Goal: Information Seeking & Learning: Learn about a topic

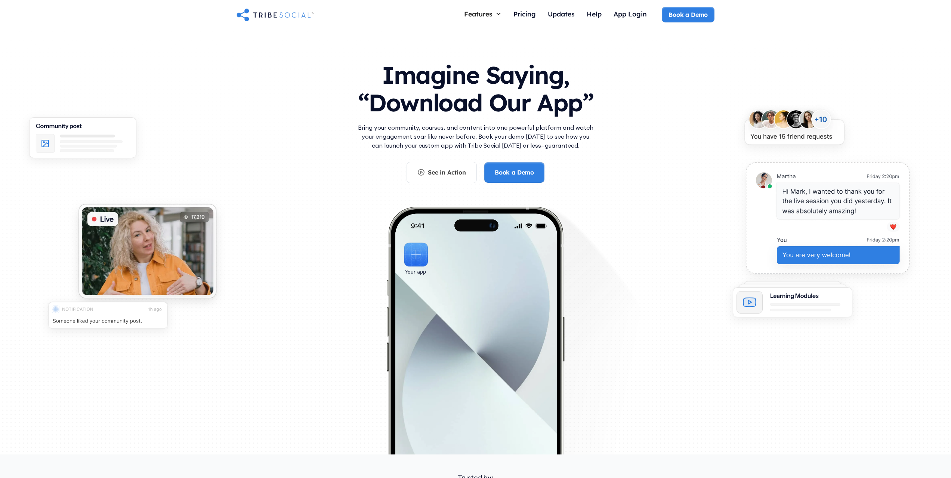
drag, startPoint x: 376, startPoint y: 68, endPoint x: 600, endPoint y: 155, distance: 240.4
click at [600, 155] on div "Imagine Saying, “Download Our App” Bring your community, courses, and content i…" at bounding box center [476, 214] width 478 height 321
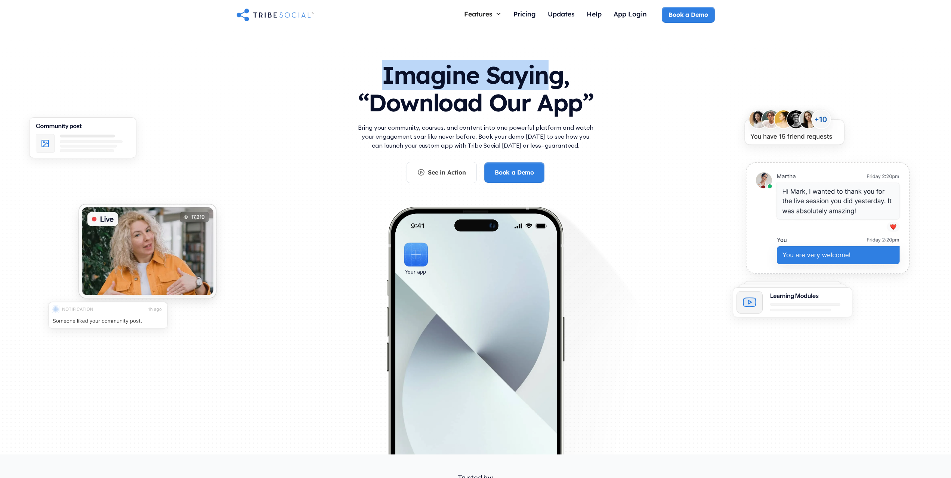
drag, startPoint x: 500, startPoint y: 78, endPoint x: 565, endPoint y: 80, distance: 64.7
click at [563, 80] on h1 "Imagine Saying, “Download Our App”" at bounding box center [475, 87] width 239 height 66
click at [565, 80] on h1 "Imagine Saying, “Download Our App”" at bounding box center [475, 87] width 239 height 66
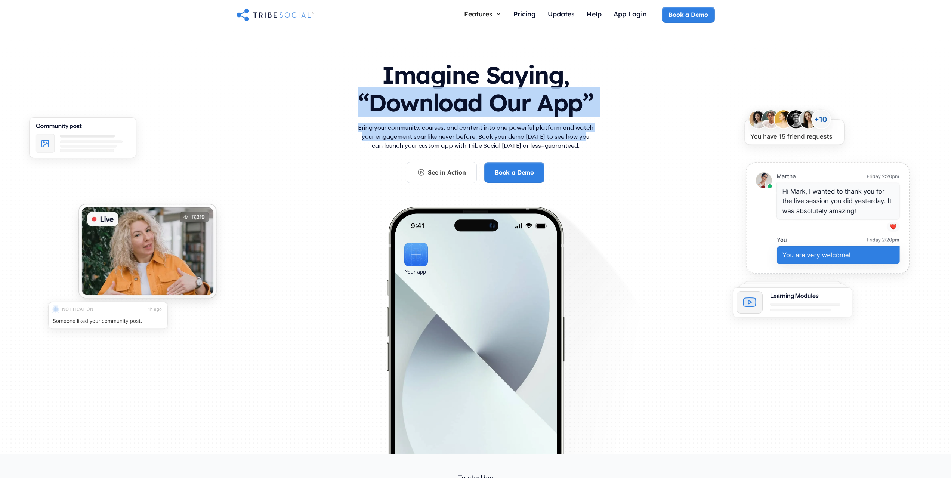
drag, startPoint x: 313, startPoint y: 118, endPoint x: 578, endPoint y: 139, distance: 266.2
click at [578, 139] on div "Imagine Saying, “Download Our App” Bring your community, courses, and content i…" at bounding box center [476, 214] width 478 height 321
click at [578, 139] on p "Bring your community, courses, and content into one powerful platform and watch…" at bounding box center [475, 136] width 239 height 27
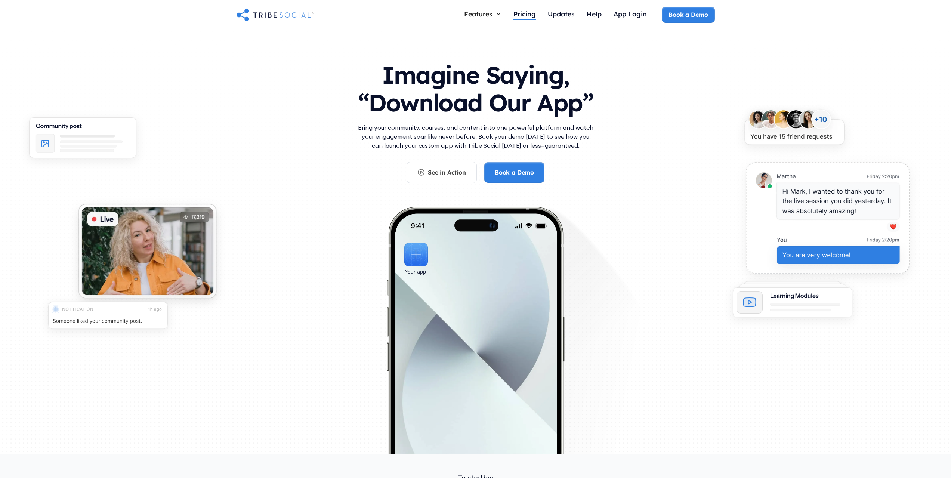
click at [519, 15] on div "Pricing" at bounding box center [524, 14] width 22 height 8
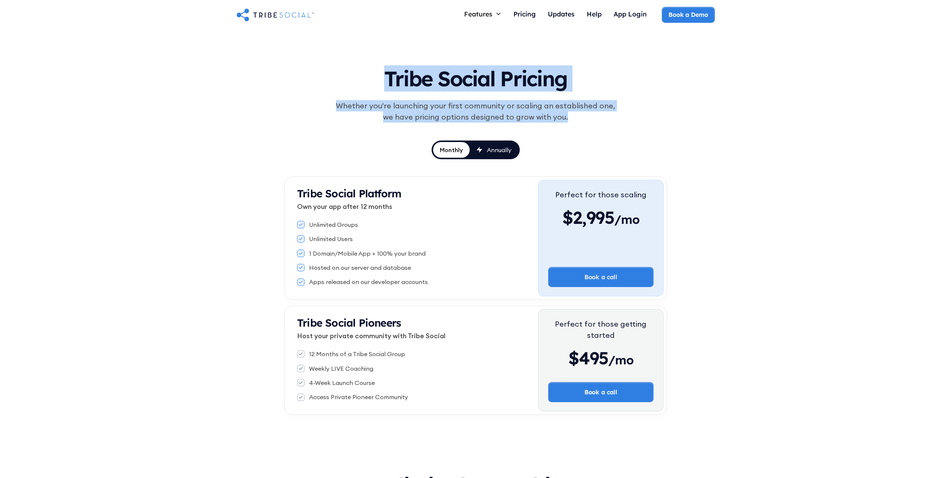
click at [620, 121] on div "Tribe Social Pricing Whether you're launching your first community or scaling a…" at bounding box center [475, 106] width 347 height 93
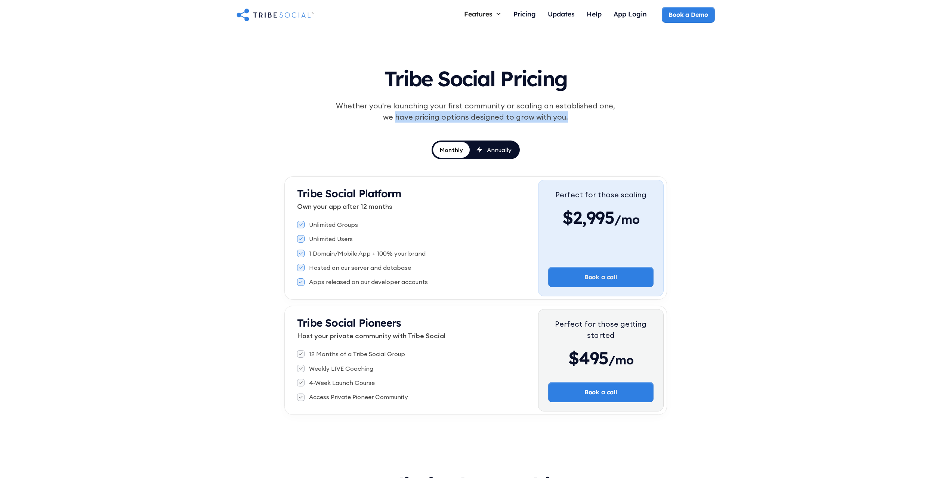
drag, startPoint x: 317, startPoint y: 112, endPoint x: 589, endPoint y: 119, distance: 271.8
click at [589, 119] on div "Tribe Social Pricing Whether you're launching your first community or scaling a…" at bounding box center [475, 106] width 347 height 93
click at [589, 119] on div "Whether you're launching your first community or scaling an established one, we…" at bounding box center [475, 111] width 287 height 22
drag, startPoint x: 595, startPoint y: 112, endPoint x: 606, endPoint y: 112, distance: 11.2
click at [604, 113] on div "Whether you're launching your first community or scaling an established one, we…" at bounding box center [475, 111] width 287 height 22
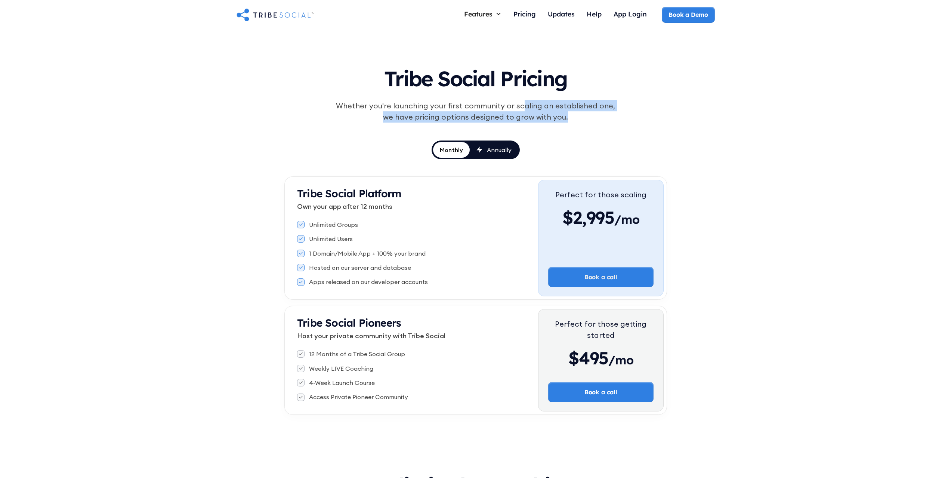
click at [606, 112] on div "Whether you're launching your first community or scaling an established one, we…" at bounding box center [475, 111] width 287 height 22
drag, startPoint x: 594, startPoint y: 105, endPoint x: 611, endPoint y: 112, distance: 18.6
click at [611, 112] on div "Whether you're launching your first community or scaling an established one, we…" at bounding box center [475, 111] width 287 height 22
drag, startPoint x: 292, startPoint y: 352, endPoint x: 423, endPoint y: 352, distance: 130.4
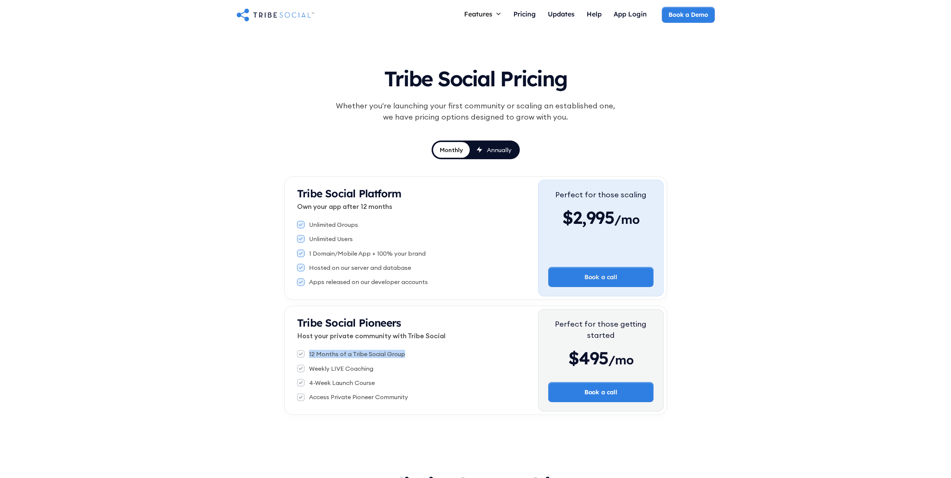
click at [423, 352] on div "Tribe Social Pioneers Host your private community with Tribe Social 12 Months o…" at bounding box center [413, 360] width 251 height 102
click at [423, 352] on div "12 Months of a Tribe Social Group" at bounding box center [417, 354] width 241 height 8
drag, startPoint x: 308, startPoint y: 365, endPoint x: 385, endPoint y: 372, distance: 77.3
click at [383, 373] on div "12 Months of a Tribe Social Group Weekly LIVE Coaching 4-Week Launch Course Acc…" at bounding box center [417, 376] width 241 height 58
click at [385, 372] on div "Weekly LIVE Coaching" at bounding box center [417, 368] width 241 height 8
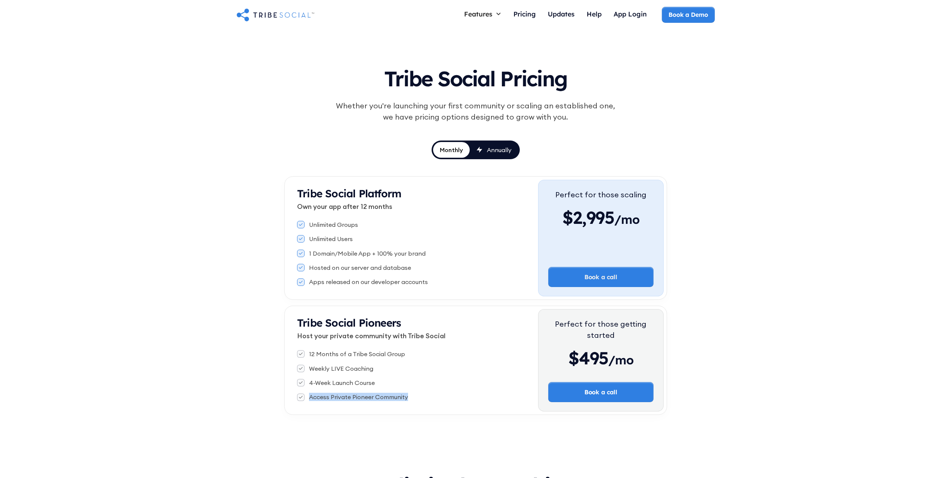
drag, startPoint x: 311, startPoint y: 398, endPoint x: 430, endPoint y: 399, distance: 119.2
click at [429, 399] on div "Access Private Pioneer Community" at bounding box center [417, 397] width 241 height 8
drag, startPoint x: 431, startPoint y: 399, endPoint x: 534, endPoint y: 73, distance: 342.0
click at [431, 399] on div "Access Private Pioneer Community" at bounding box center [417, 397] width 241 height 8
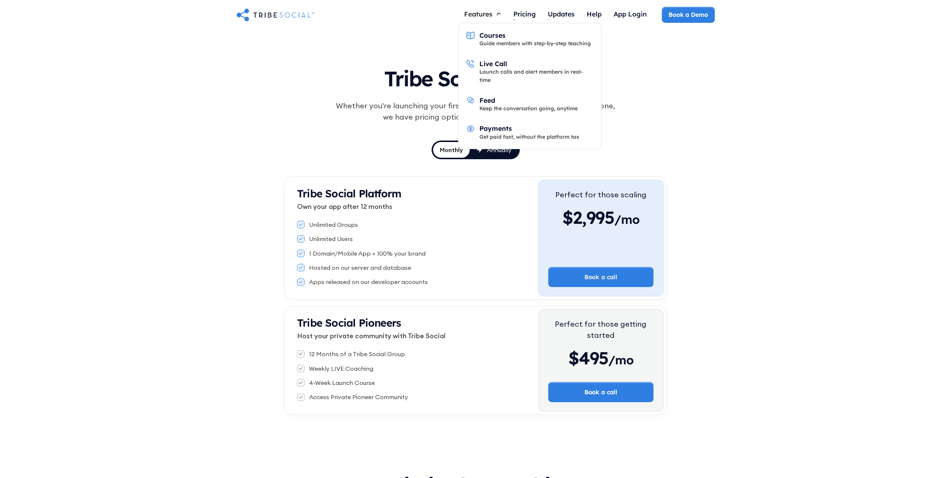
click at [481, 15] on div "Features" at bounding box center [478, 14] width 28 height 8
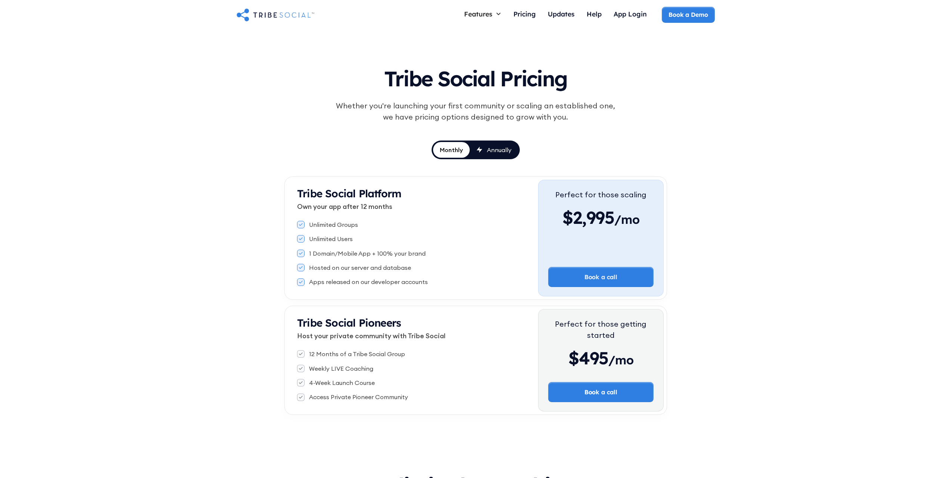
click at [481, 15] on div "Features" at bounding box center [478, 14] width 28 height 8
